Goal: Find contact information: Find contact information

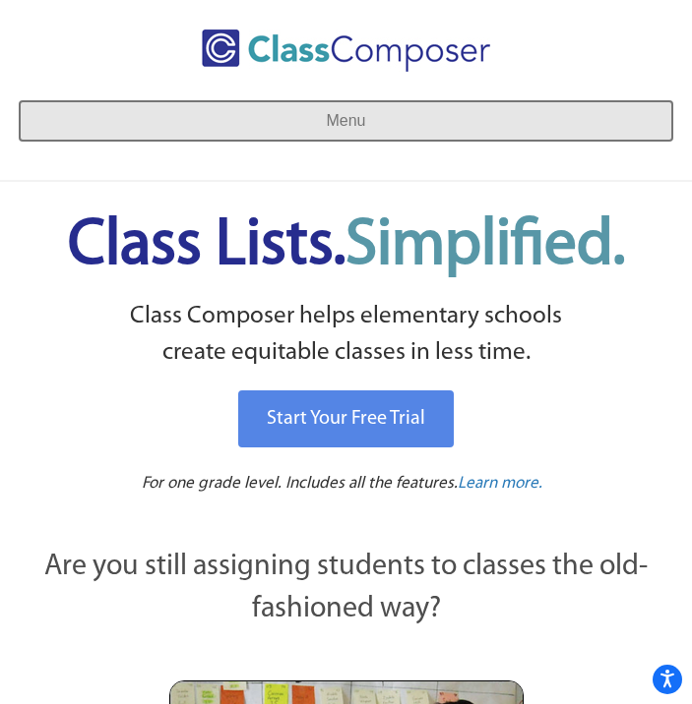
click at [481, 126] on button "Menu" at bounding box center [346, 120] width 652 height 39
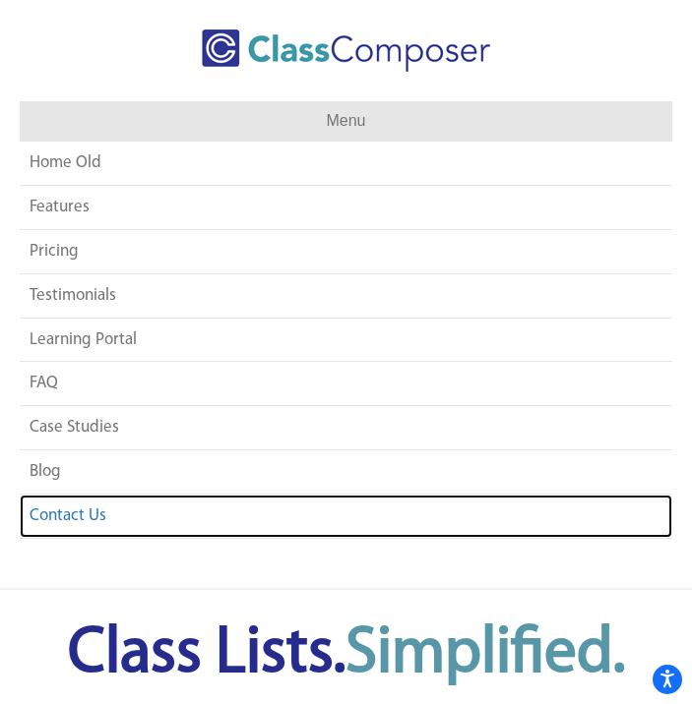
click at [88, 512] on link "Contact Us" at bounding box center [346, 516] width 652 height 43
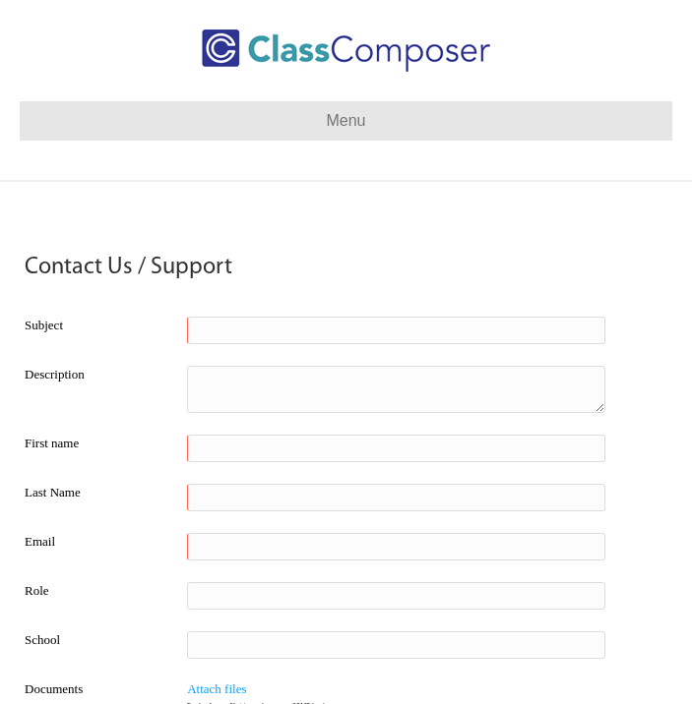
click at [340, 200] on div "Contact Us / Support Subject Description First name Last Name Email Role School…" at bounding box center [346, 668] width 692 height 973
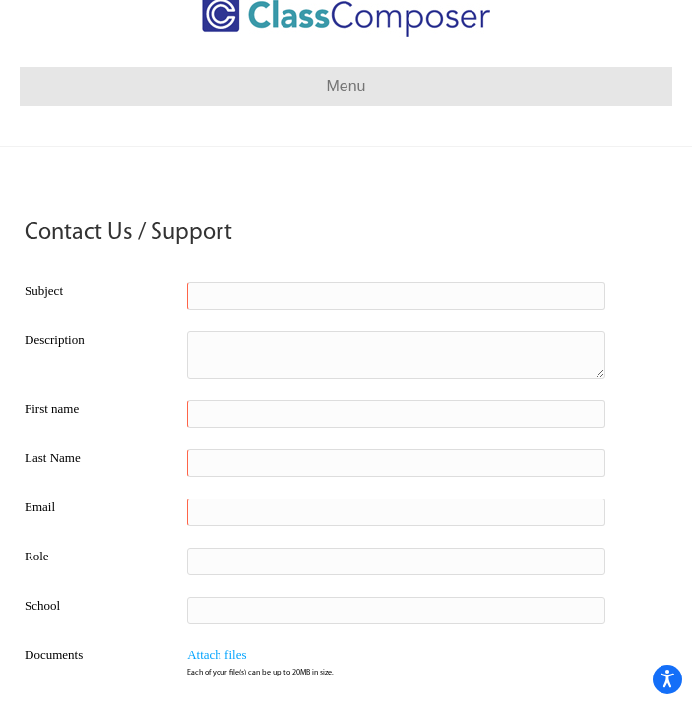
scroll to position [39, 0]
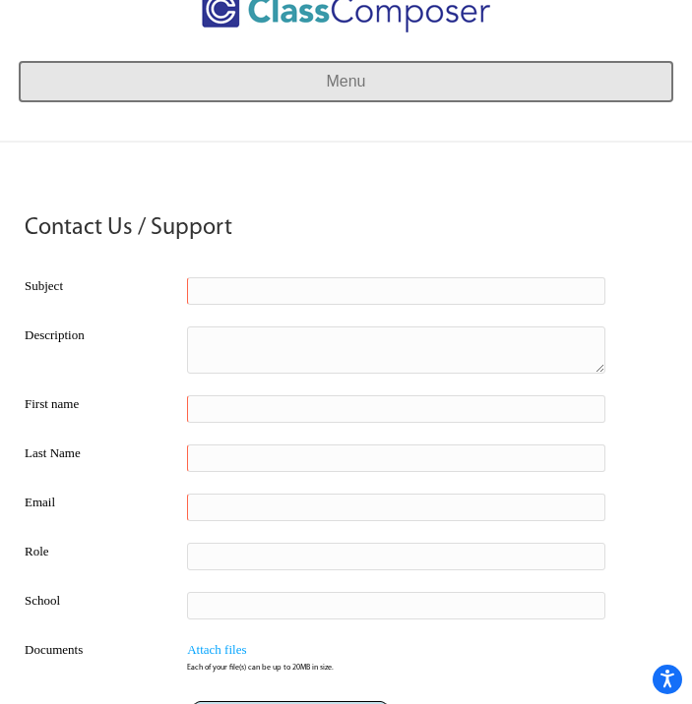
click at [390, 75] on button "Menu" at bounding box center [346, 81] width 652 height 39
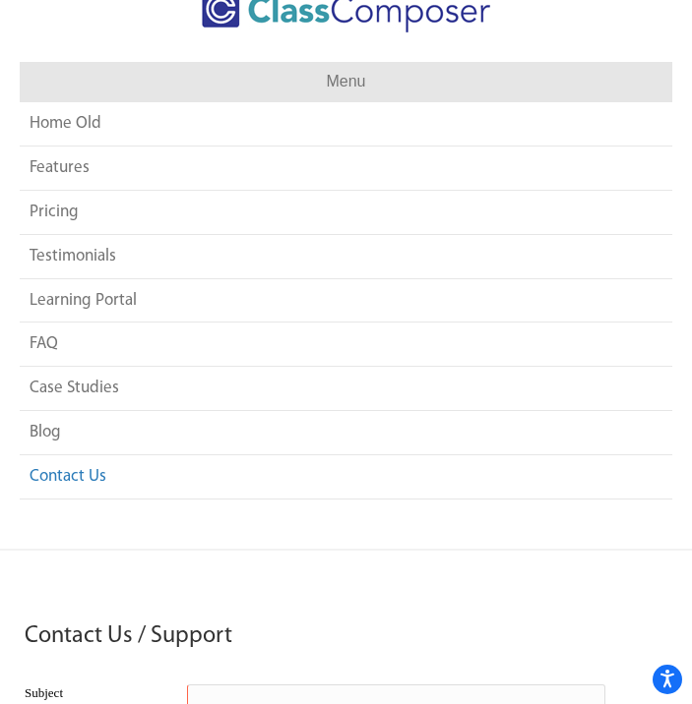
click at [96, 39] on div at bounding box center [346, 26] width 652 height 72
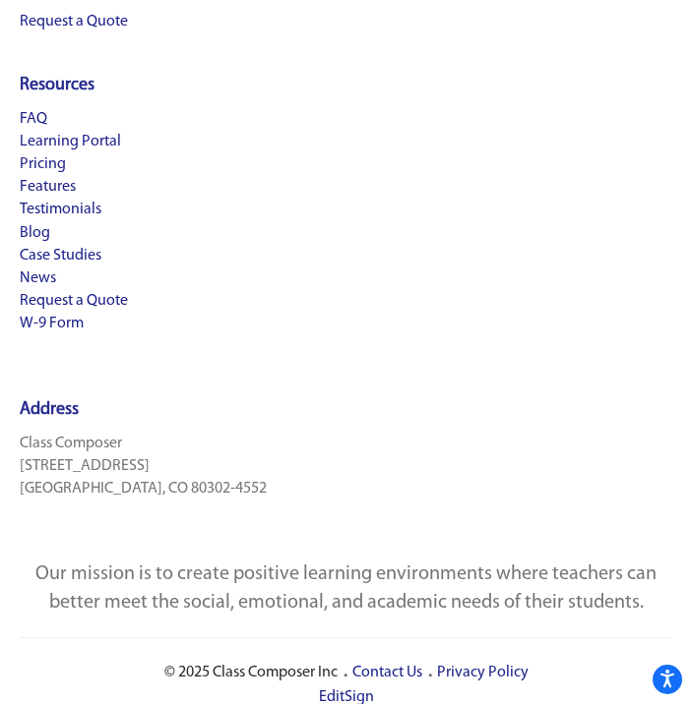
scroll to position [1854, 0]
